Goal: Information Seeking & Learning: Check status

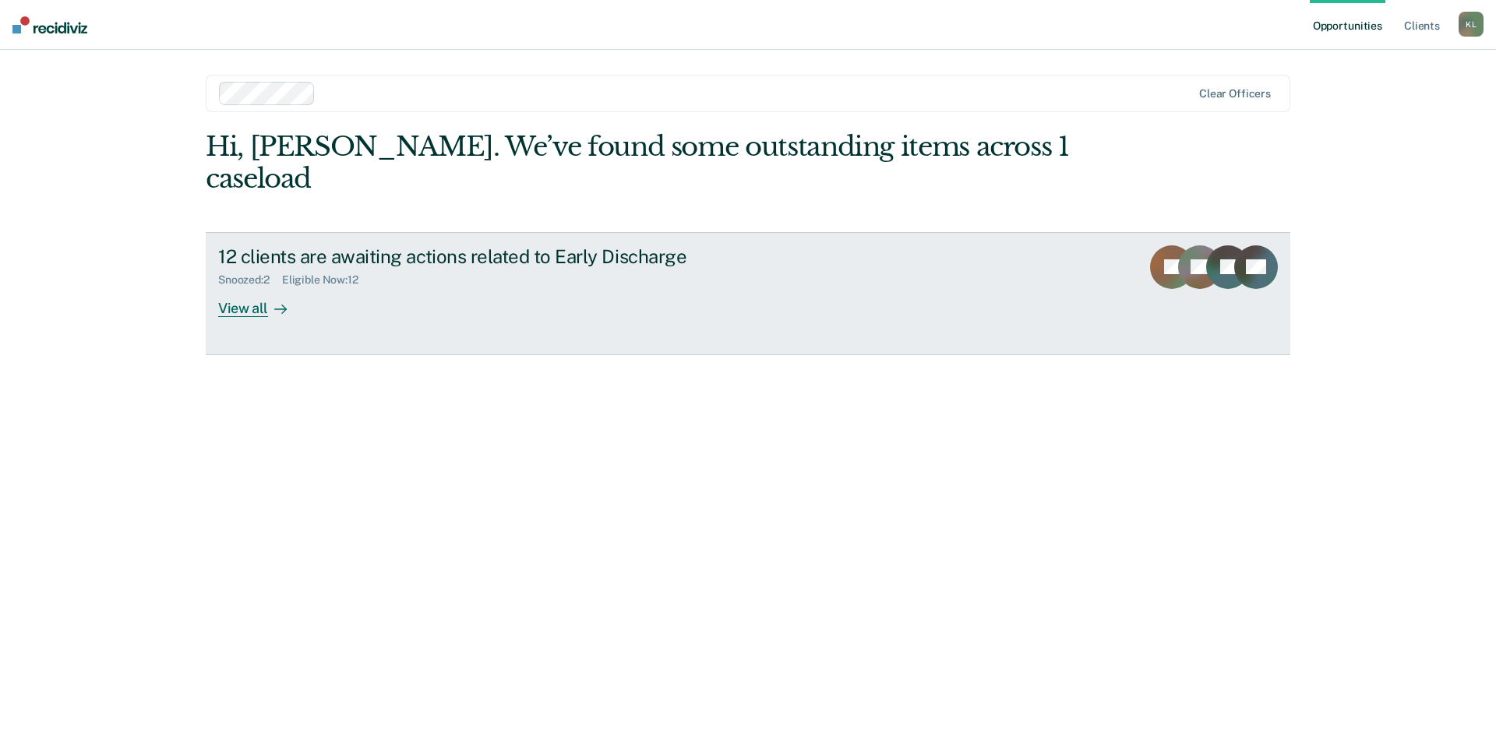
click at [237, 287] on div "View all" at bounding box center [261, 302] width 87 height 30
